Goal: Information Seeking & Learning: Learn about a topic

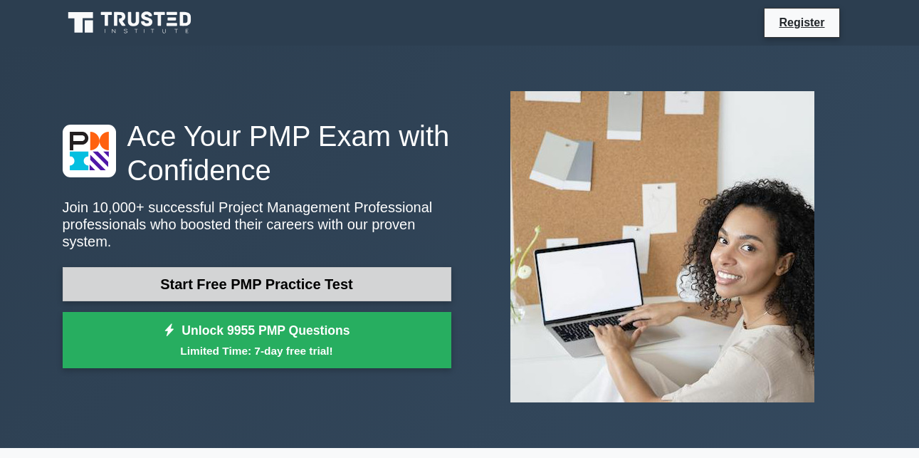
click at [322, 280] on link "Start Free PMP Practice Test" at bounding box center [257, 284] width 389 height 34
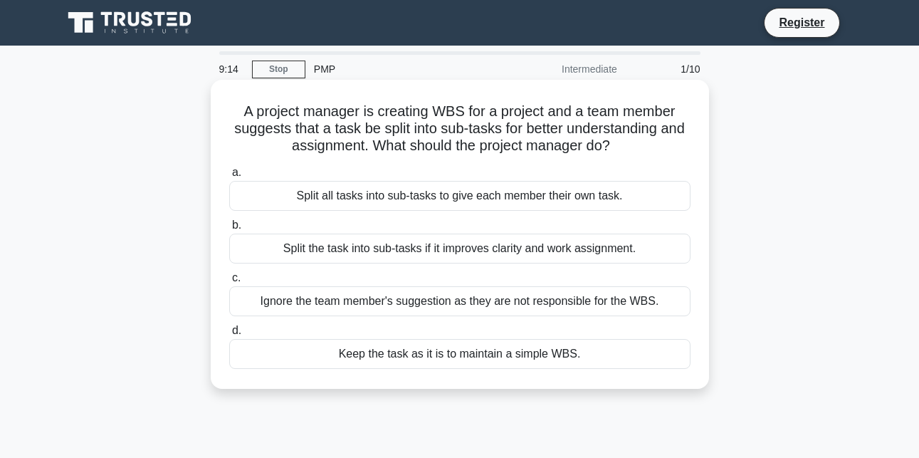
click at [398, 256] on div "Split the task into sub-tasks if it improves clarity and work assignment." at bounding box center [459, 248] width 461 height 30
click at [229, 230] on input "b. Split the task into sub-tasks if it improves clarity and work assignment." at bounding box center [229, 225] width 0 height 9
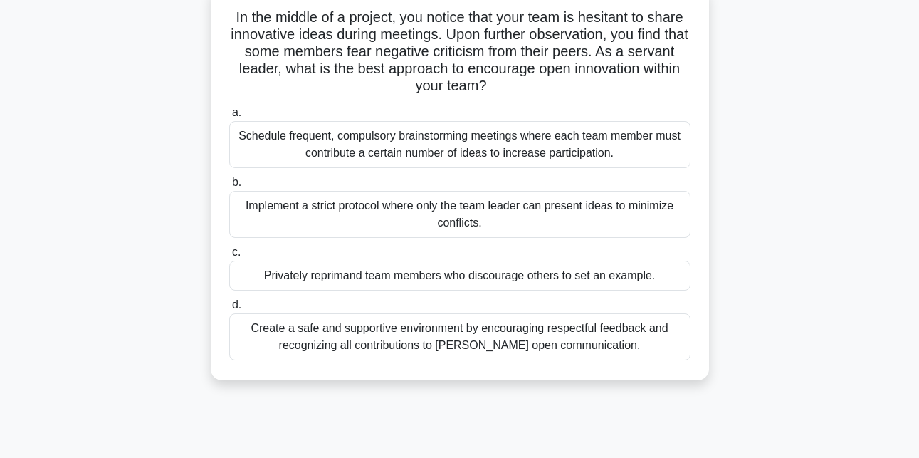
scroll to position [95, 0]
click at [462, 340] on div "Create a safe and supportive environment by encouraging respectful feedback and…" at bounding box center [459, 335] width 461 height 47
click at [229, 309] on input "d. Create a safe and supportive environment by encouraging respectful feedback …" at bounding box center [229, 304] width 0 height 9
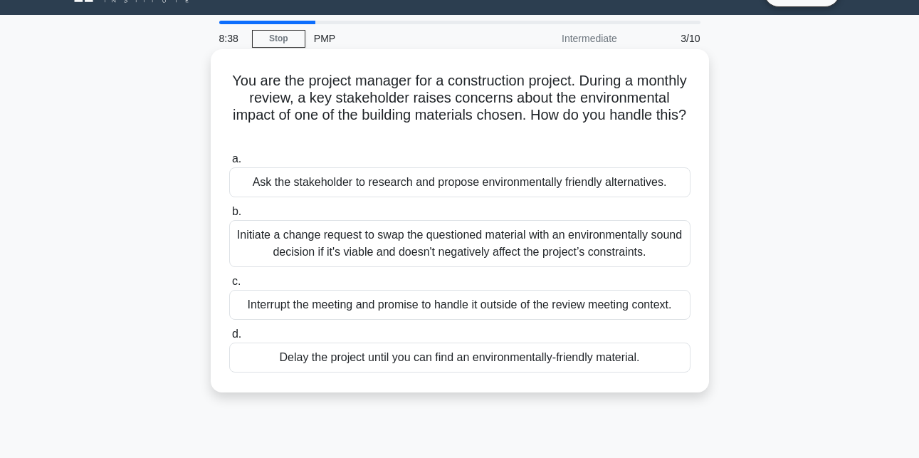
scroll to position [0, 0]
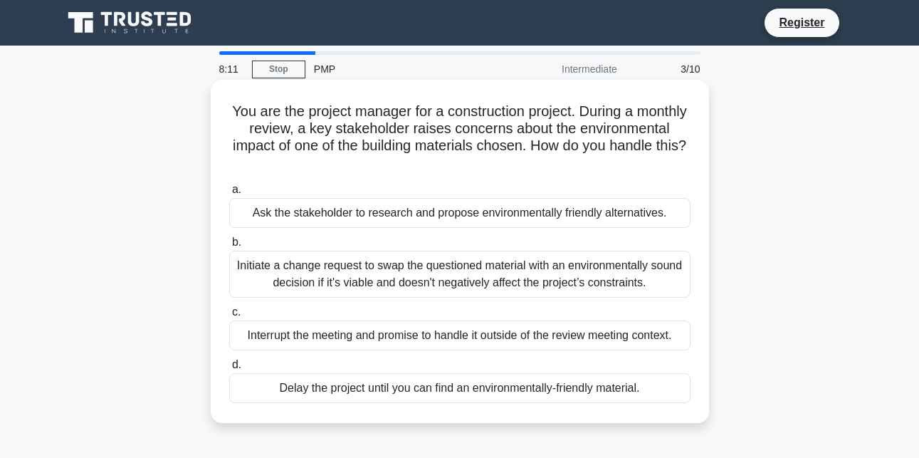
click at [469, 273] on div "Initiate a change request to swap the questioned material with an environmental…" at bounding box center [459, 274] width 461 height 47
click at [229, 247] on input "b. Initiate a change request to swap the questioned material with an environmen…" at bounding box center [229, 242] width 0 height 9
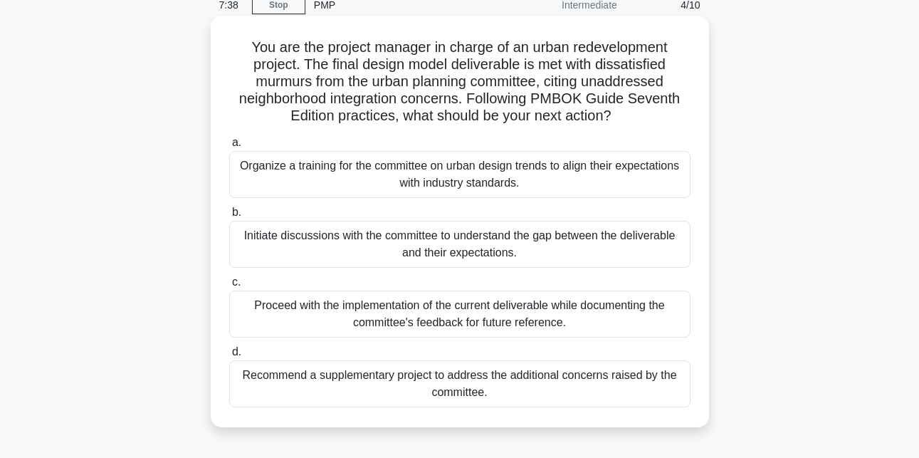
scroll to position [95, 0]
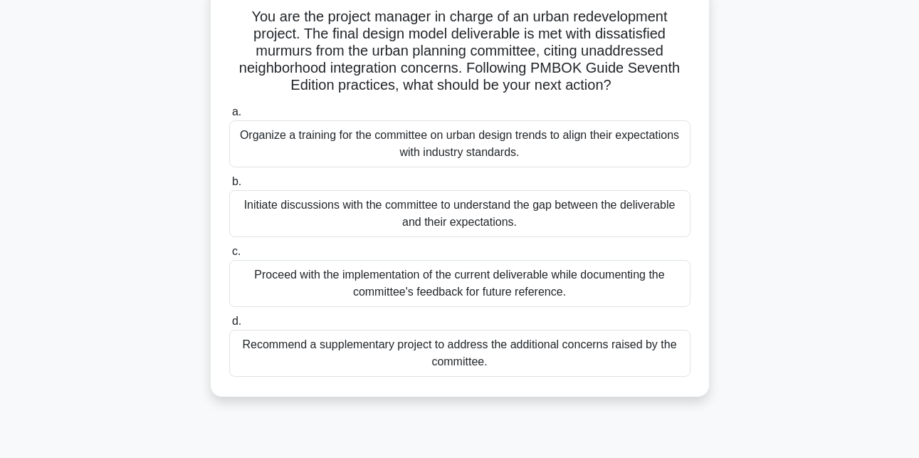
click at [419, 217] on div "Initiate discussions with the committee to understand the gap between the deliv…" at bounding box center [459, 213] width 461 height 47
click at [229, 186] on input "b. Initiate discussions with the committee to understand the gap between the de…" at bounding box center [229, 181] width 0 height 9
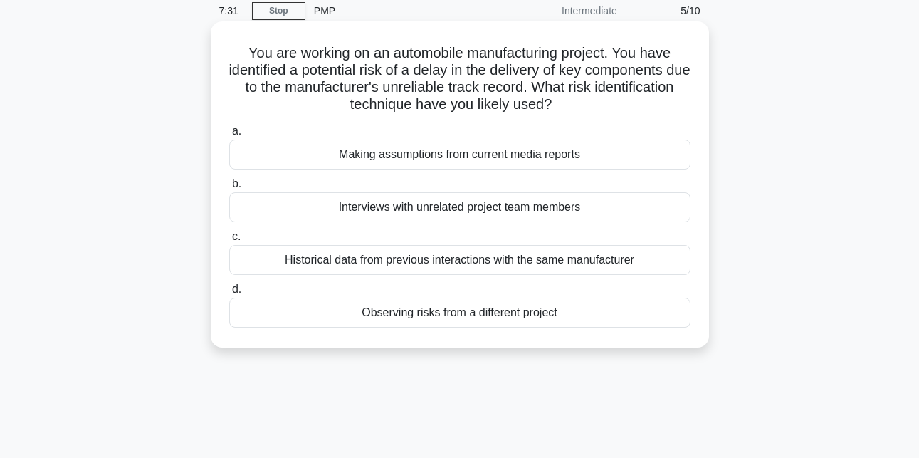
scroll to position [0, 0]
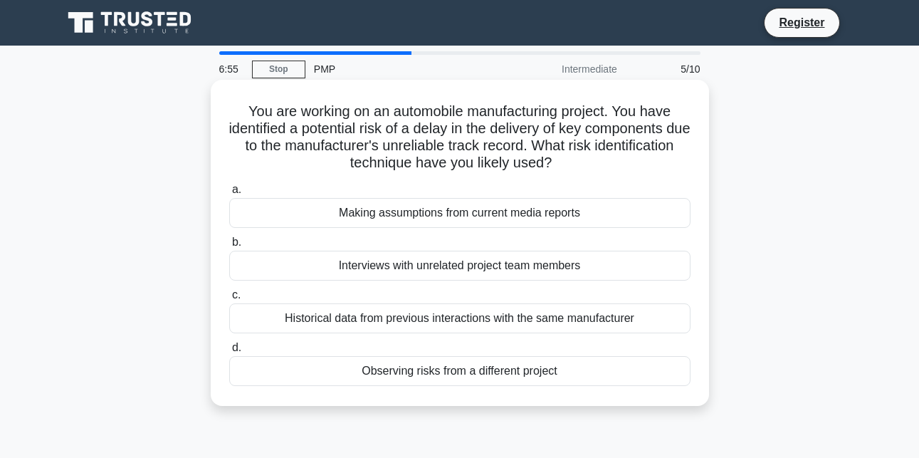
click at [330, 320] on div "Historical data from previous interactions with the same manufacturer" at bounding box center [459, 318] width 461 height 30
click at [229, 300] on input "c. Historical data from previous interactions with the same manufacturer" at bounding box center [229, 294] width 0 height 9
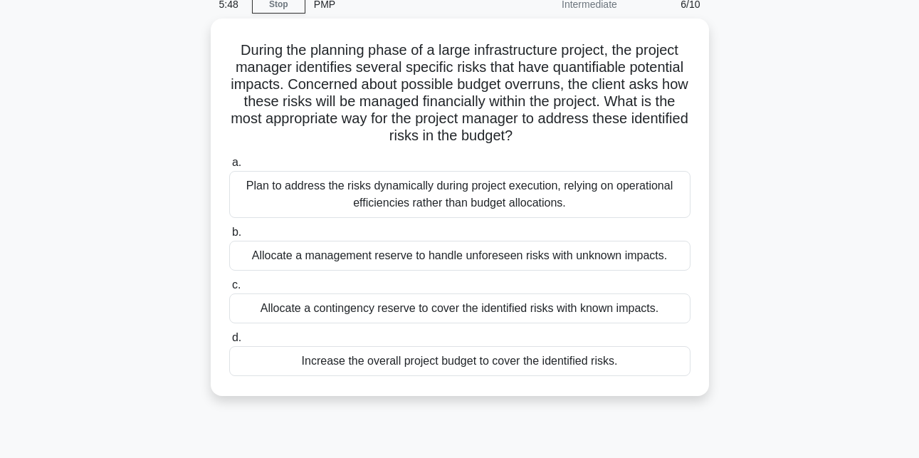
scroll to position [95, 0]
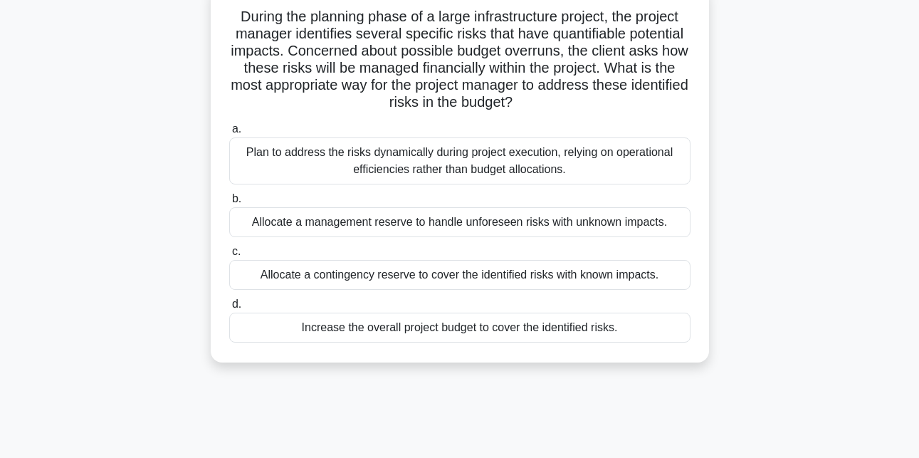
click at [537, 275] on div "Allocate a contingency reserve to cover the identified risks with known impacts." at bounding box center [459, 275] width 461 height 30
click at [229, 256] on input "c. Allocate a contingency reserve to cover the identified risks with known impa…" at bounding box center [229, 251] width 0 height 9
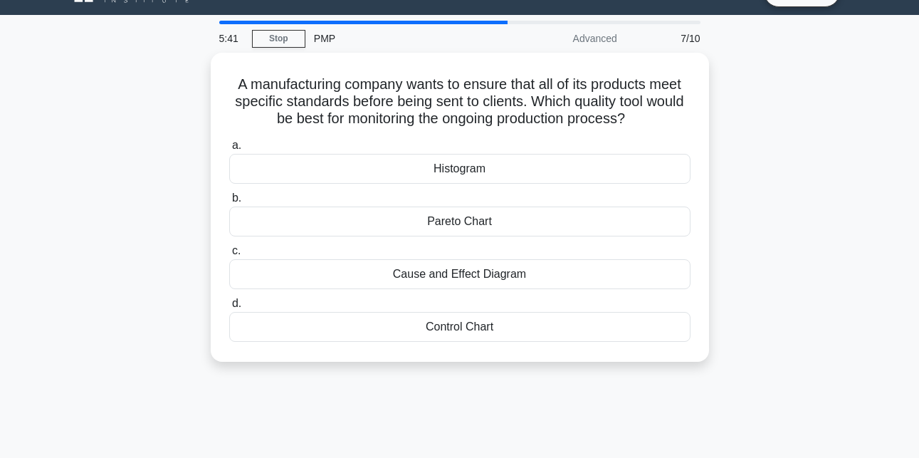
scroll to position [0, 0]
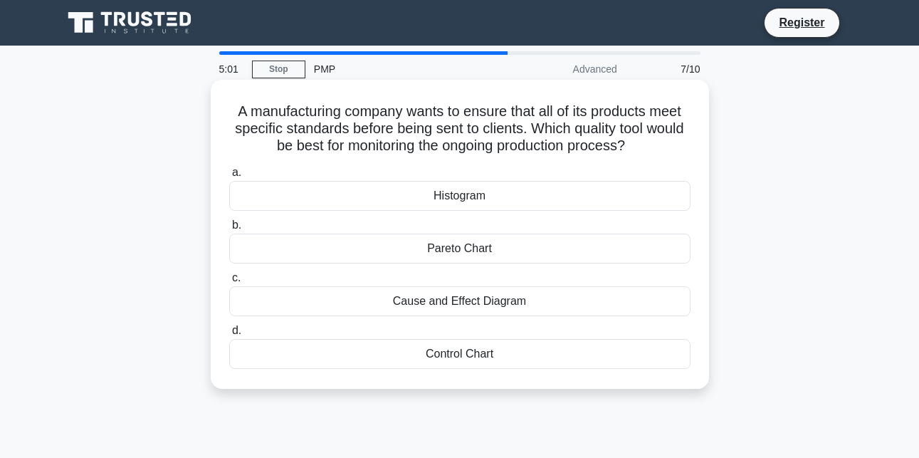
click at [465, 355] on div "Control Chart" at bounding box center [459, 354] width 461 height 30
click at [229, 335] on input "d. Control Chart" at bounding box center [229, 330] width 0 height 9
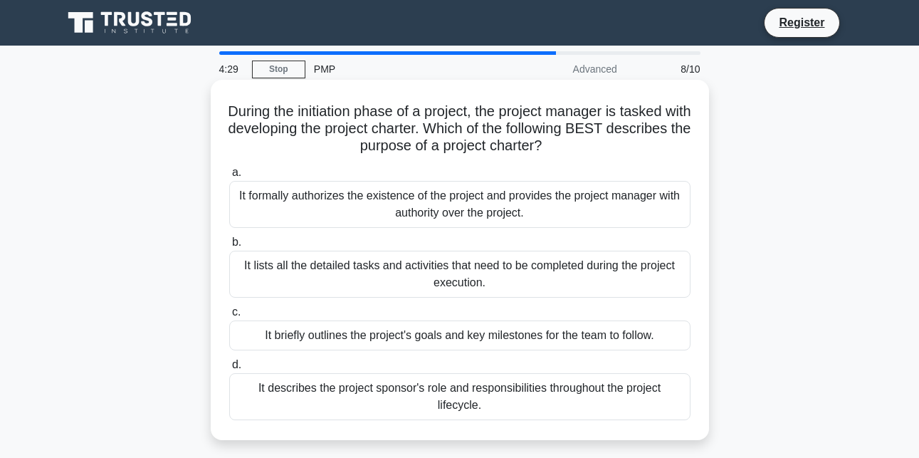
click at [502, 197] on div "It formally authorizes the existence of the project and provides the project ma…" at bounding box center [459, 204] width 461 height 47
click at [229, 177] on input "a. It formally authorizes the existence of the project and provides the project…" at bounding box center [229, 172] width 0 height 9
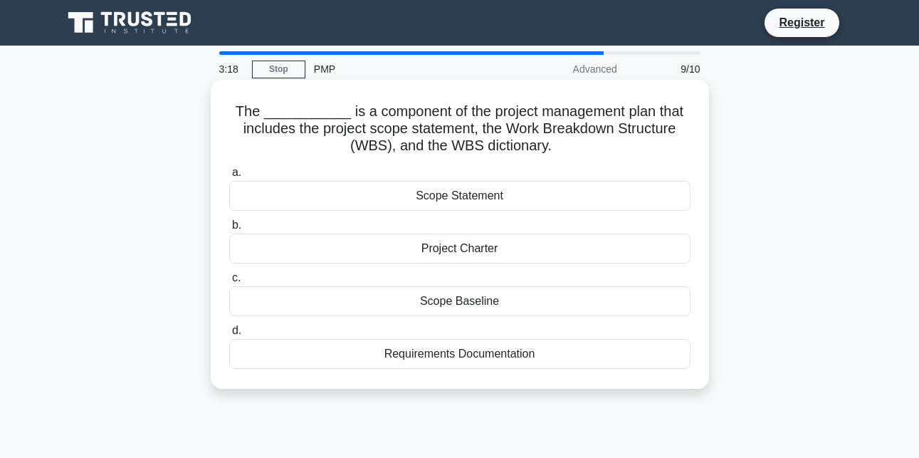
click at [481, 299] on div "Scope Baseline" at bounding box center [459, 301] width 461 height 30
click at [229, 283] on input "c. Scope Baseline" at bounding box center [229, 277] width 0 height 9
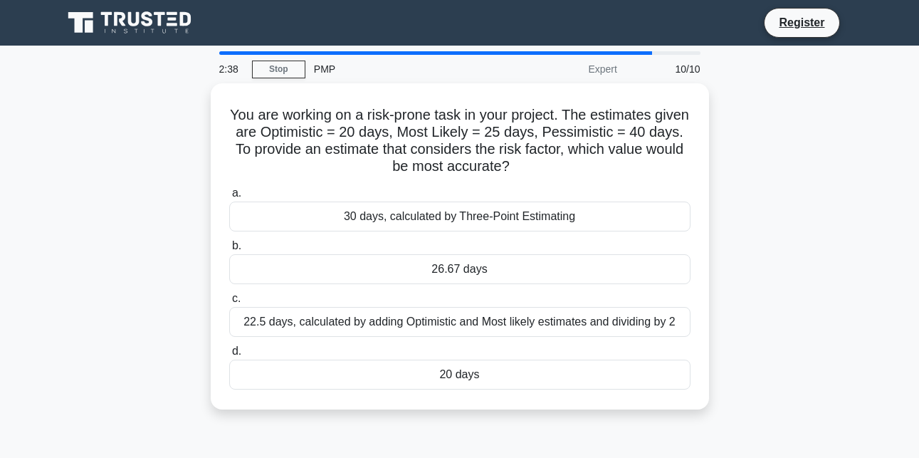
click at [168, 242] on div "You are working on a risk-prone task in your project. The estimates given are O…" at bounding box center [459, 254] width 811 height 343
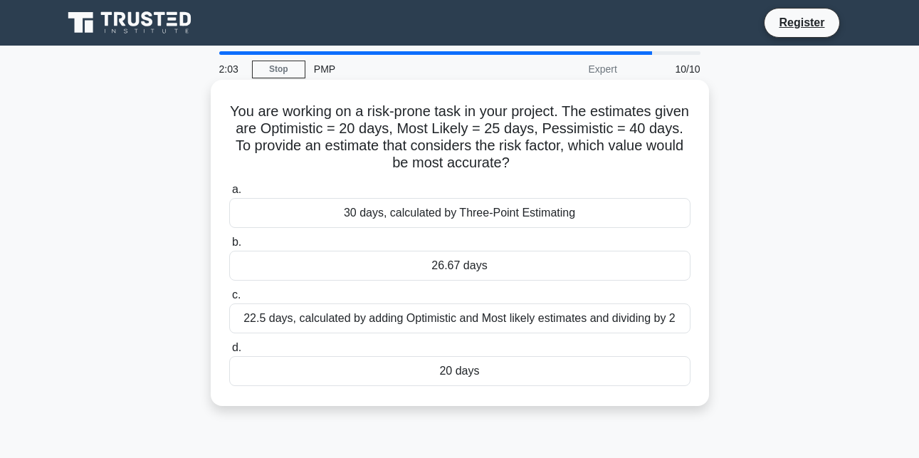
click at [499, 270] on div "26.67 days" at bounding box center [459, 266] width 461 height 30
click at [229, 247] on input "b. 26.67 days" at bounding box center [229, 242] width 0 height 9
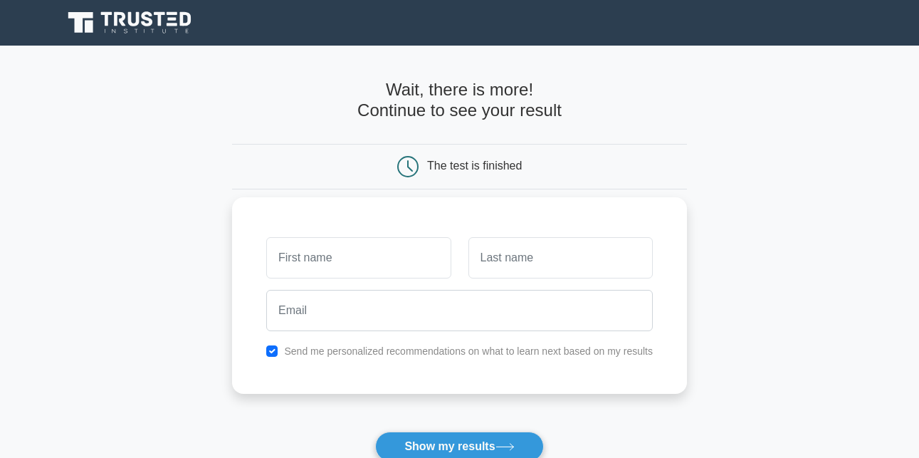
click at [349, 263] on input "text" at bounding box center [358, 257] width 184 height 41
type input "rich"
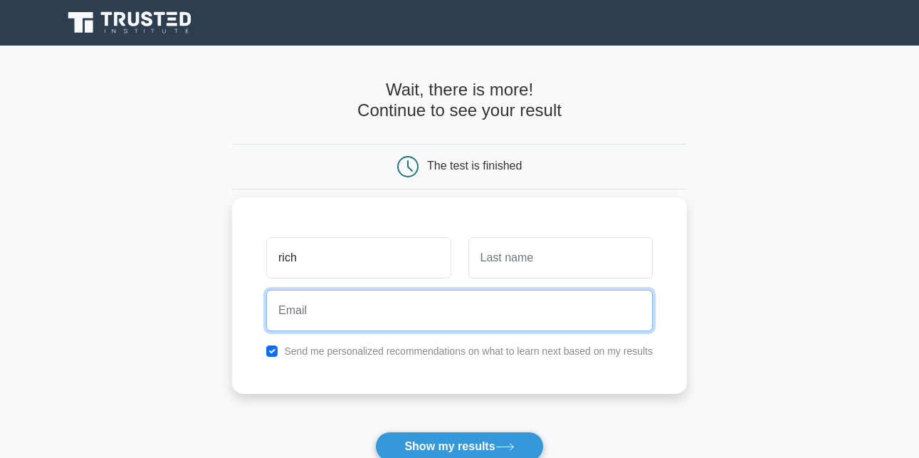
click at [446, 312] on input "email" at bounding box center [459, 310] width 386 height 41
click at [297, 310] on input "[EMAIL_ADDRESS][DOMAIN_NAME]" at bounding box center [459, 310] width 386 height 41
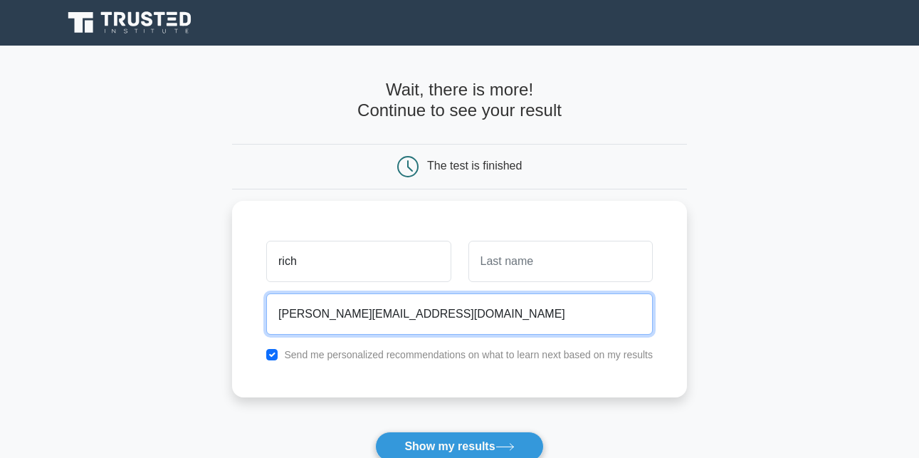
type input "[PERSON_NAME][EMAIL_ADDRESS][DOMAIN_NAME]"
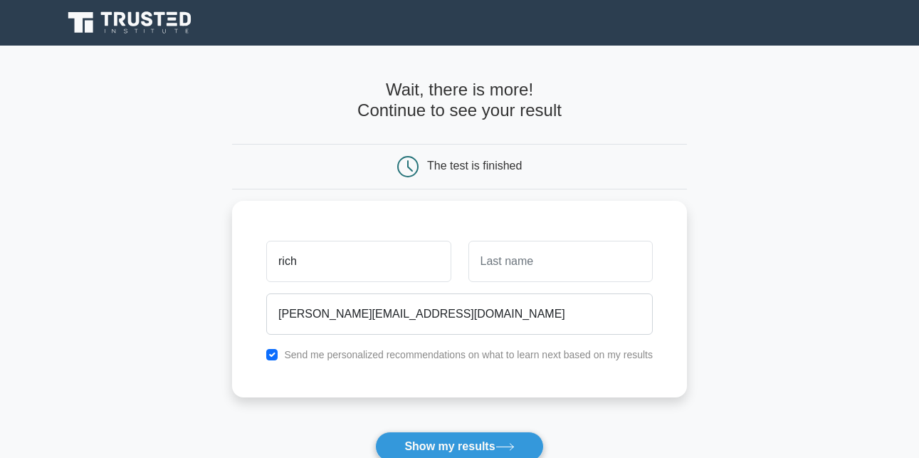
click at [698, 229] on main "Wait, there is more! Continue to see your result The test is finished rich" at bounding box center [459, 302] width 919 height 512
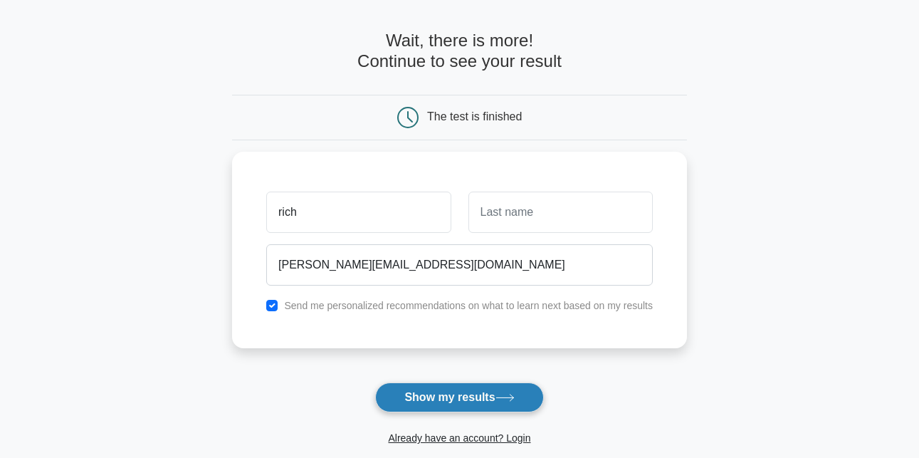
scroll to position [95, 0]
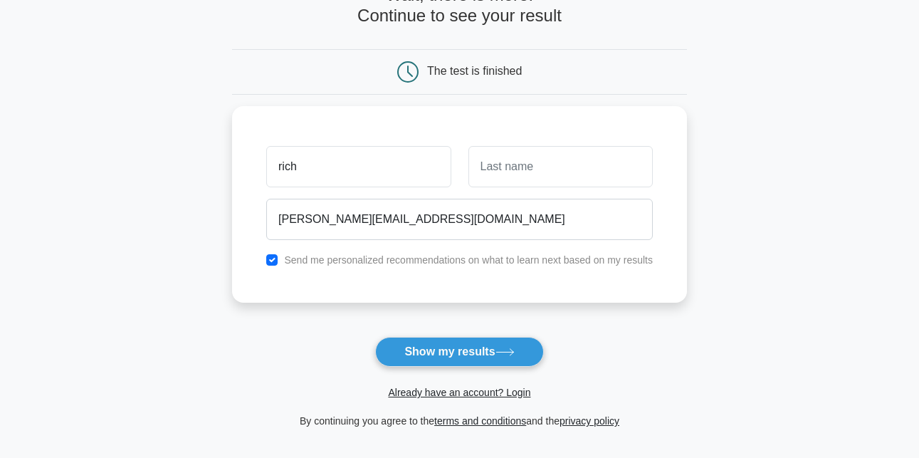
click at [476, 335] on form "Wait, there is more! Continue to see your result The test is finished rich" at bounding box center [459, 207] width 455 height 444
click at [477, 339] on button "Show my results" at bounding box center [459, 352] width 168 height 30
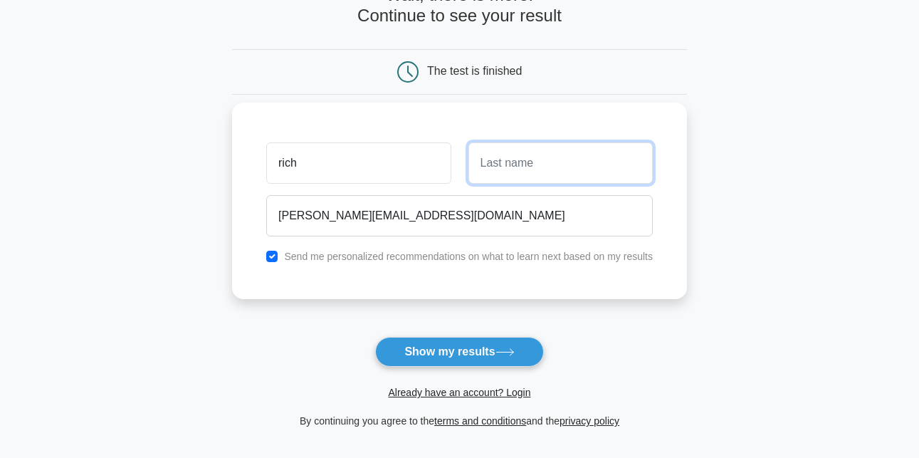
drag, startPoint x: 535, startPoint y: 181, endPoint x: 535, endPoint y: 168, distance: 12.8
click at [535, 180] on input "text" at bounding box center [560, 162] width 184 height 41
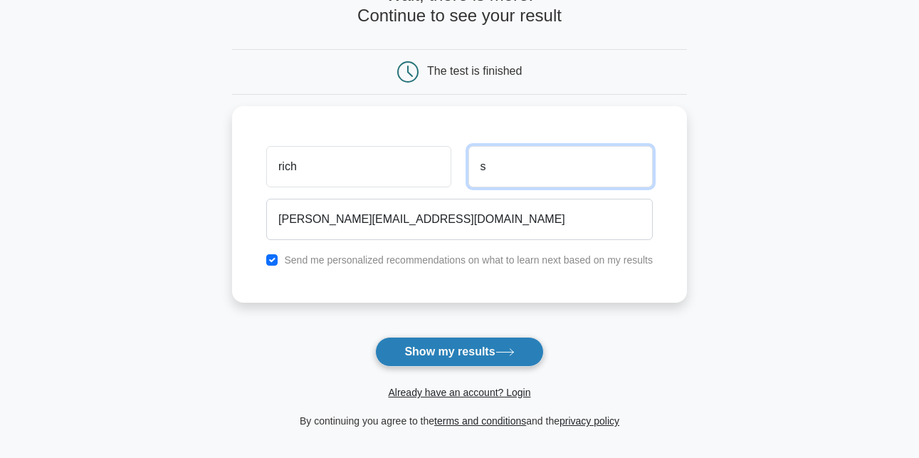
type input "s"
click at [475, 347] on button "Show my results" at bounding box center [459, 352] width 168 height 30
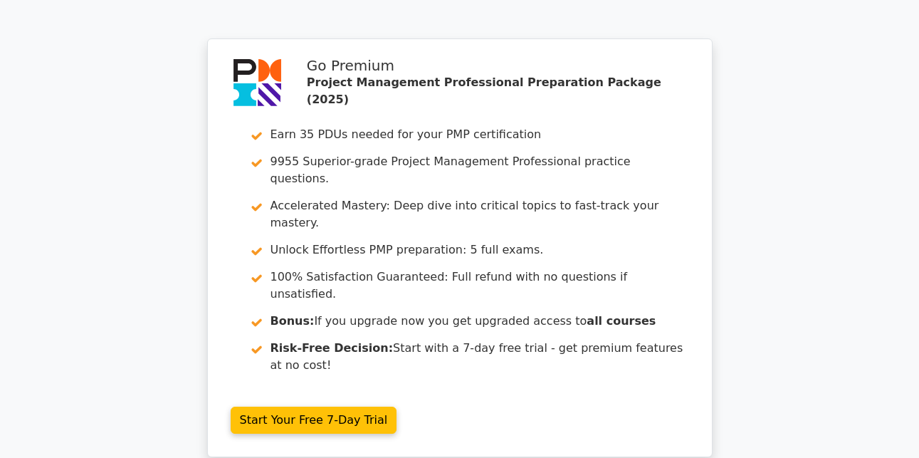
scroll to position [2468, 0]
